Goal: Information Seeking & Learning: Find specific fact

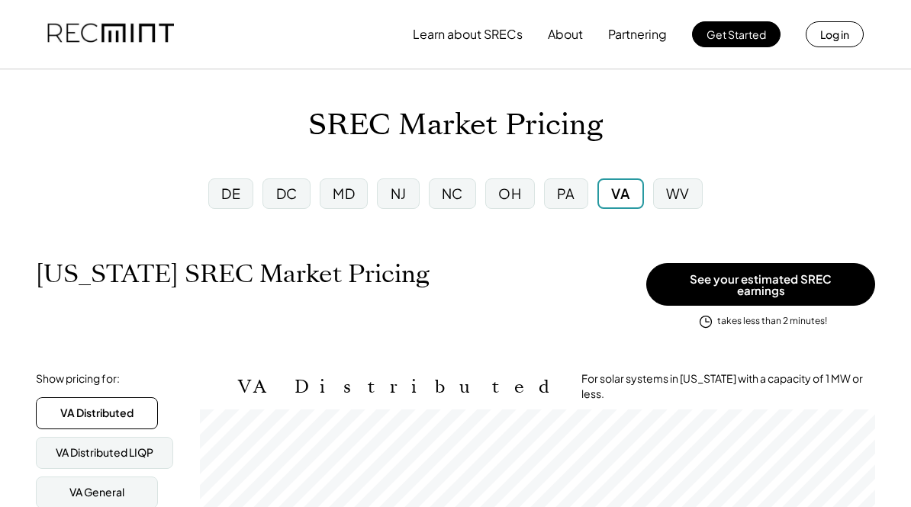
scroll to position [252, 675]
click at [342, 203] on div "MD" at bounding box center [344, 194] width 48 height 31
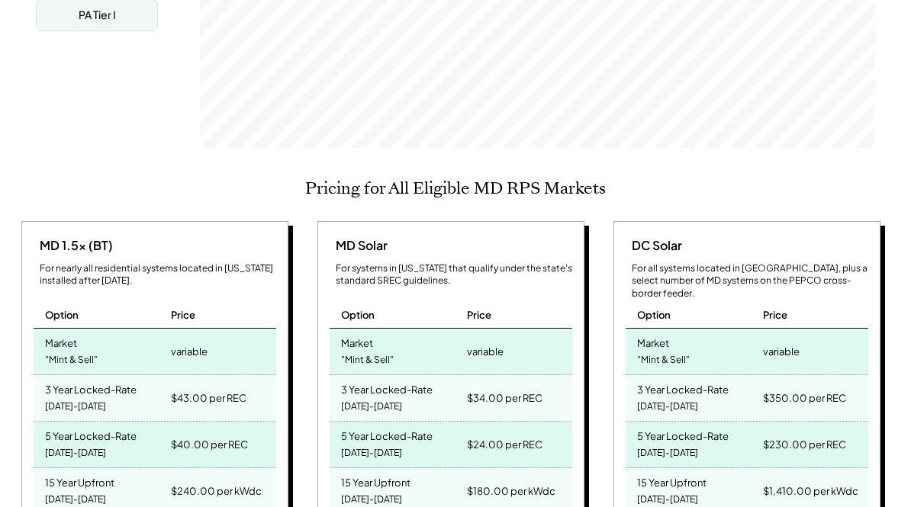
scroll to position [485, 0]
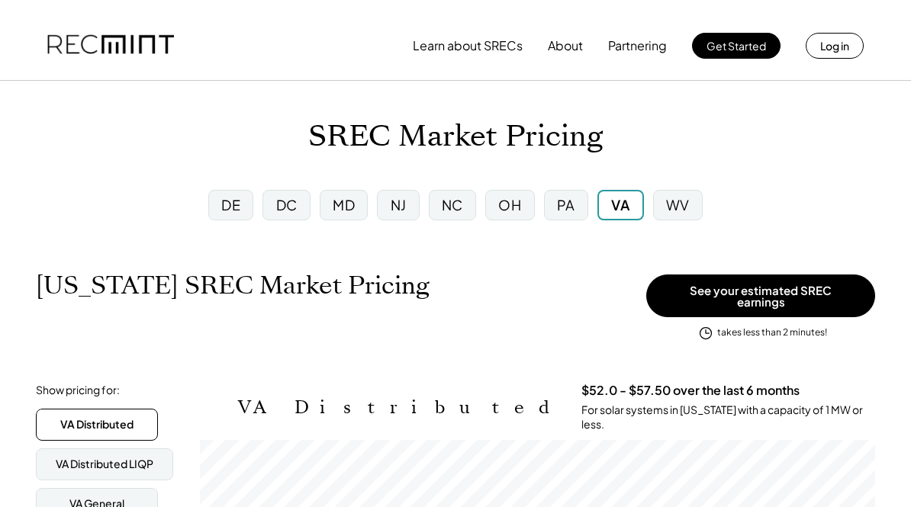
scroll to position [252, 675]
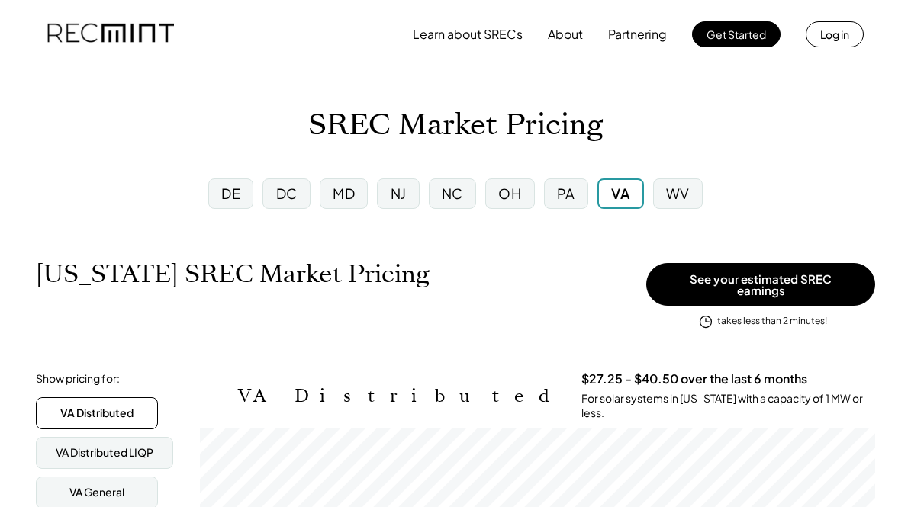
click at [342, 196] on div "MD" at bounding box center [344, 193] width 22 height 19
